Goal: Information Seeking & Learning: Understand process/instructions

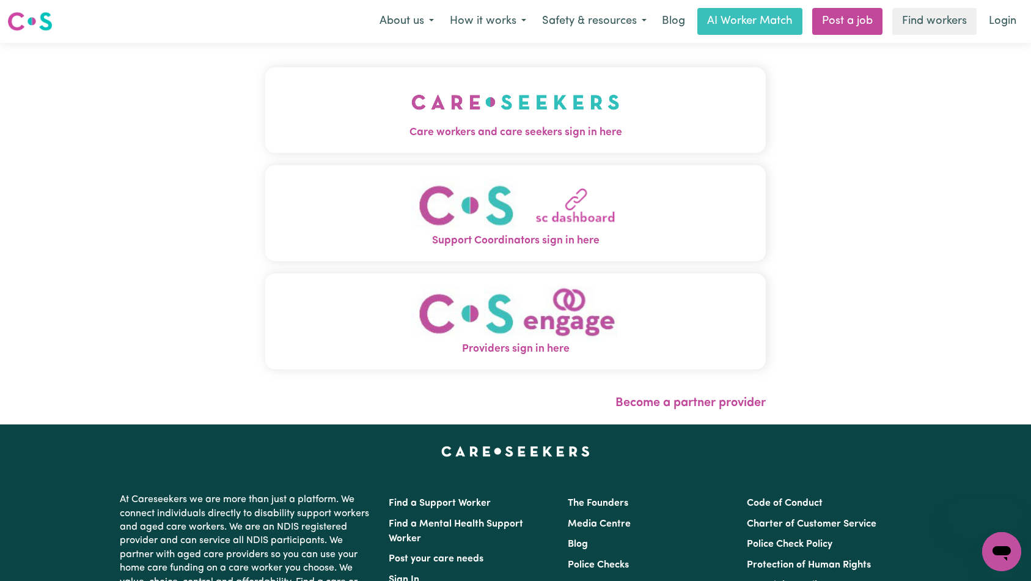
click at [421, 68] on button "Care workers and care seekers sign in here" at bounding box center [515, 110] width 501 height 86
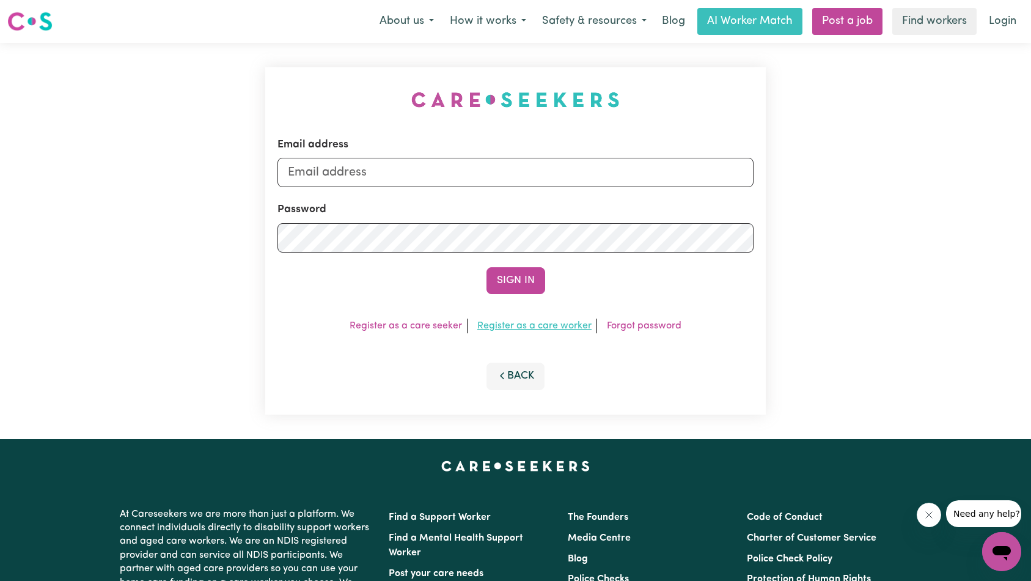
click at [522, 325] on link "Register as a care worker" at bounding box center [534, 326] width 114 height 10
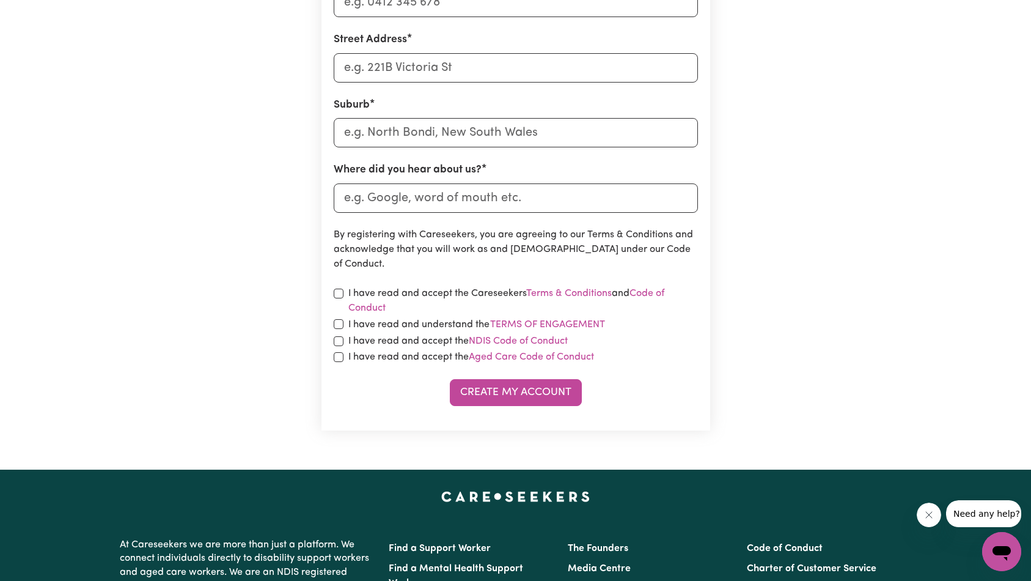
scroll to position [592, 0]
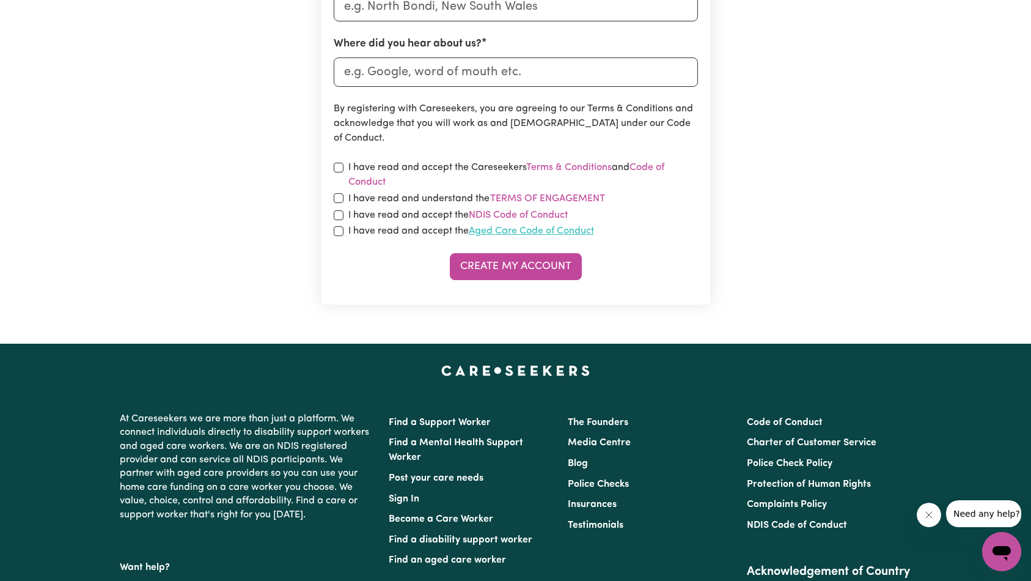
click at [560, 228] on link "Aged Care Code of Conduct" at bounding box center [531, 231] width 125 height 10
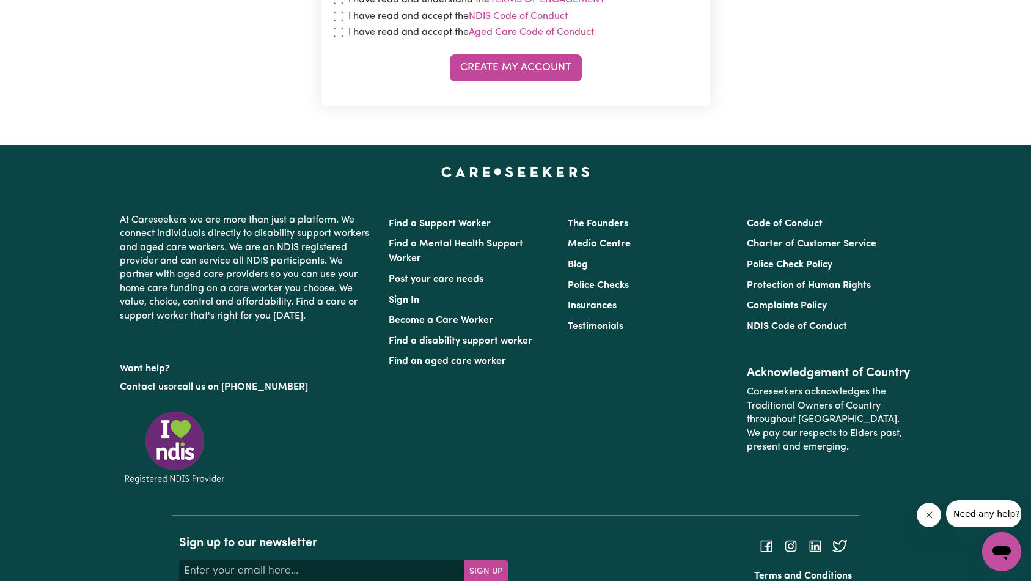
scroll to position [806, 0]
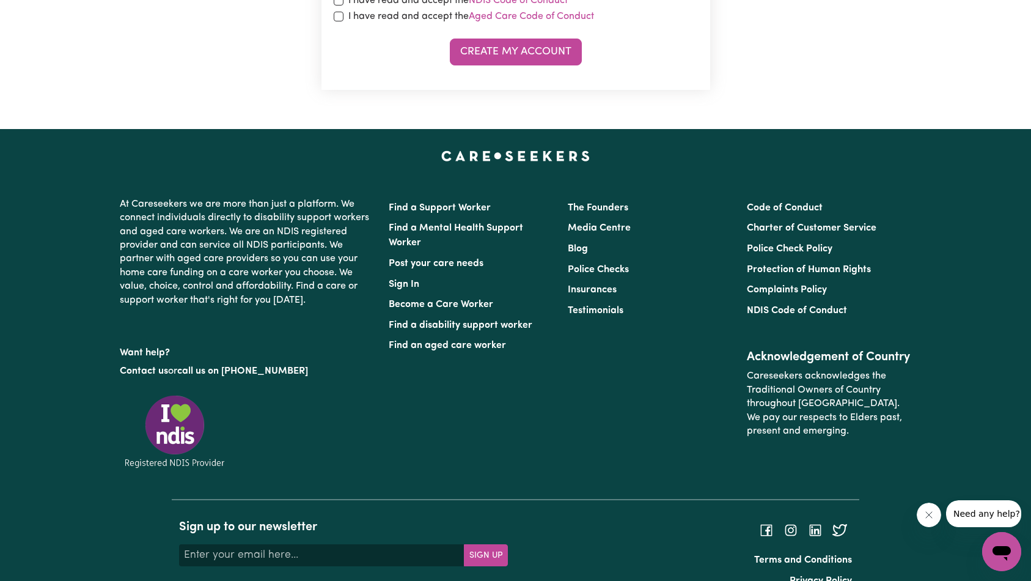
click at [811, 554] on li "Terms and Conditions" at bounding box center [687, 560] width 329 height 21
click at [809, 558] on link "Terms and Conditions" at bounding box center [803, 560] width 98 height 10
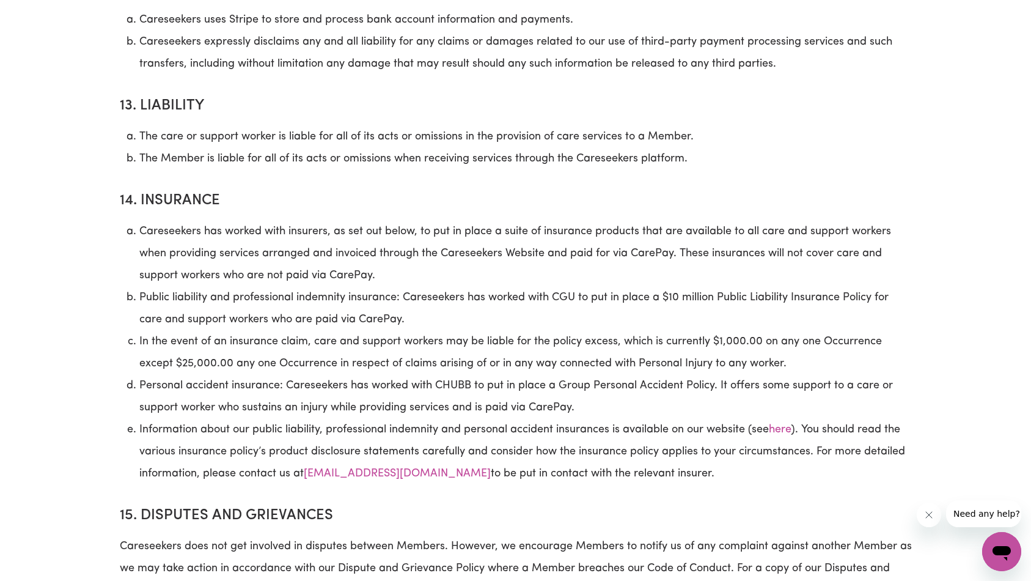
scroll to position [7487, 0]
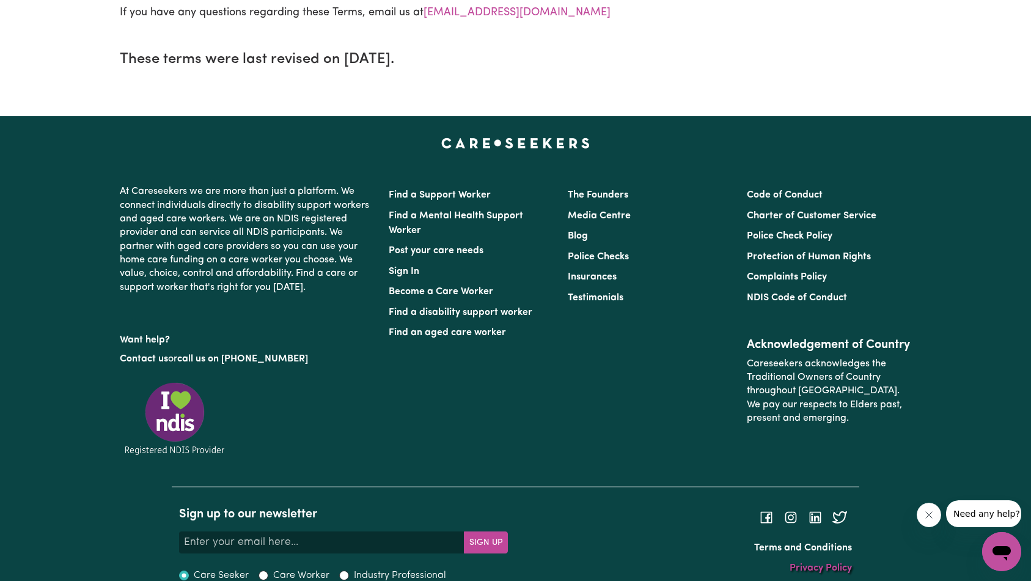
click at [801, 563] on link "Privacy Policy" at bounding box center [821, 568] width 62 height 10
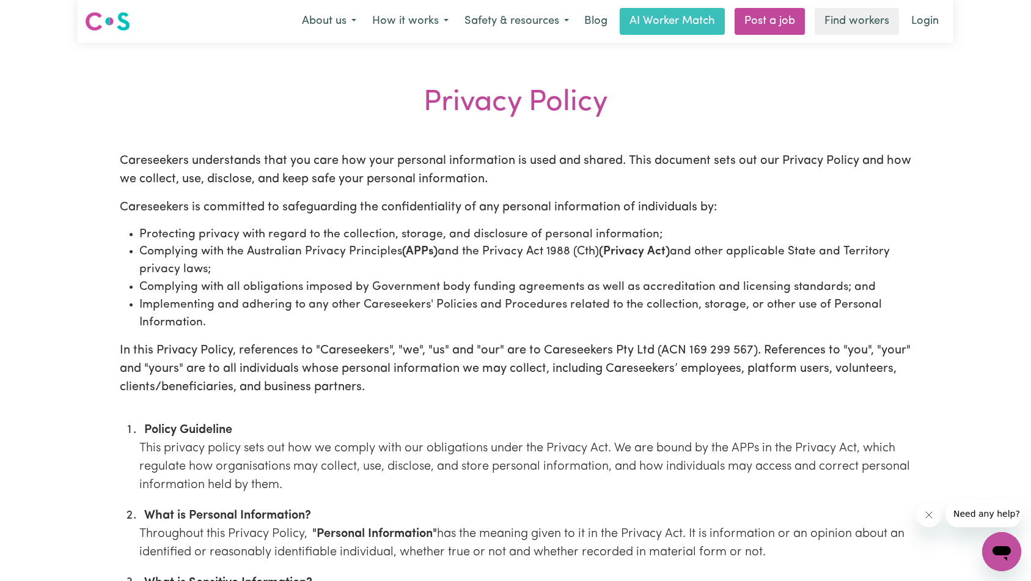
click at [543, 288] on li "Complying with all obligations imposed by Government body funding agreements as…" at bounding box center [525, 288] width 773 height 18
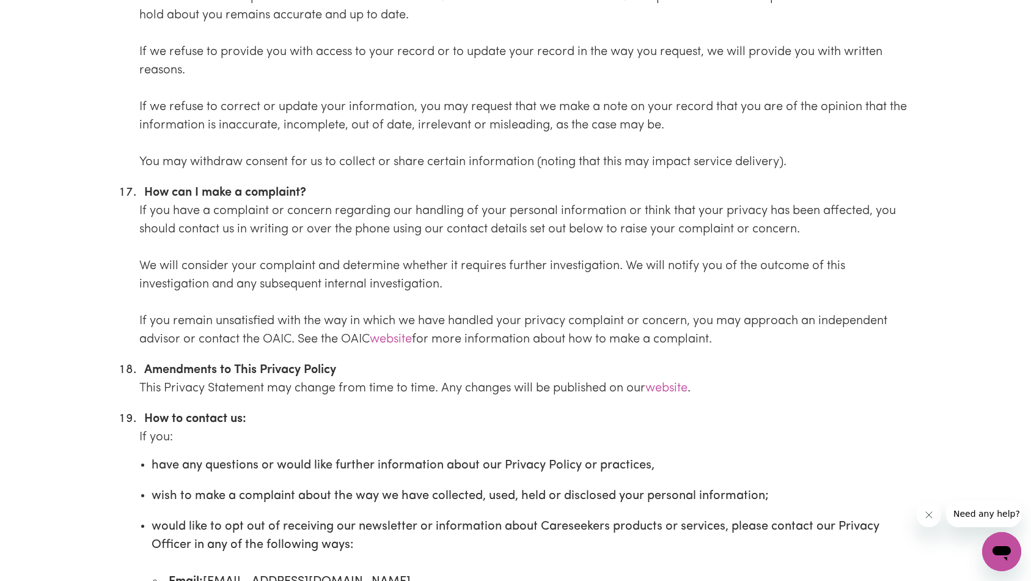
scroll to position [5240, 0]
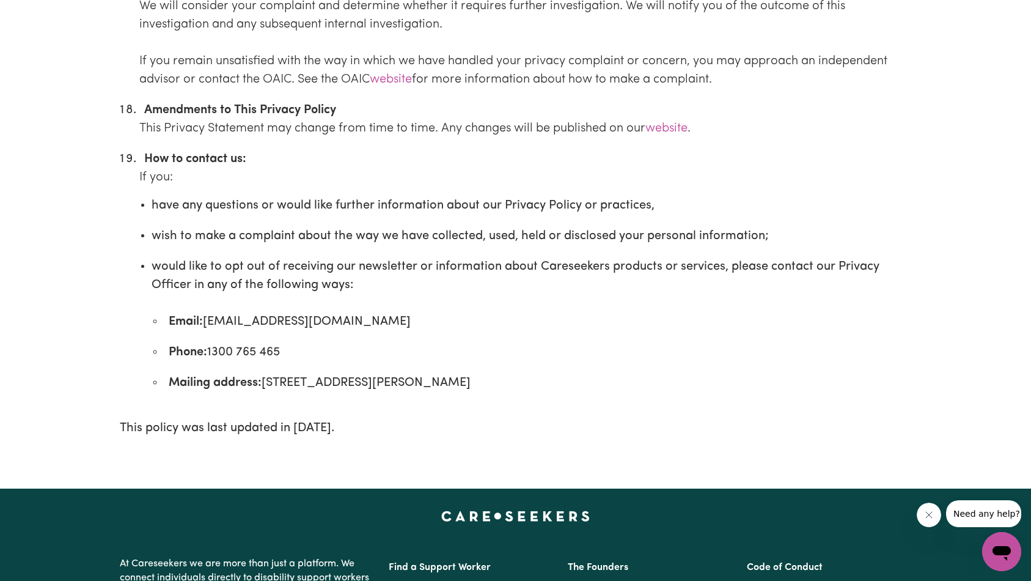
click at [565, 280] on li "would like to opt out of receiving our newsletter or information about Careseek…" at bounding box center [532, 324] width 761 height 134
